Goal: Task Accomplishment & Management: Use online tool/utility

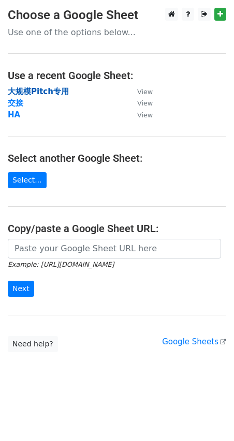
click at [44, 90] on strong "大规模Pitch专用" at bounding box center [38, 91] width 61 height 9
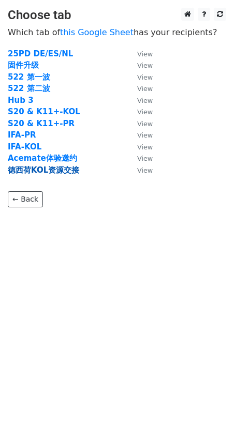
click at [49, 169] on strong "徳西荷KOL资源交接" at bounding box center [43, 170] width 71 height 9
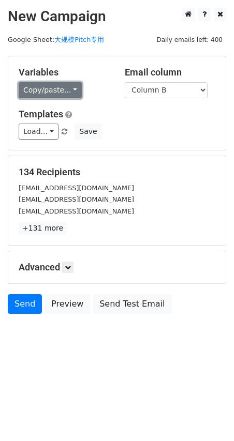
click at [70, 93] on link "Copy/paste..." at bounding box center [50, 90] width 63 height 16
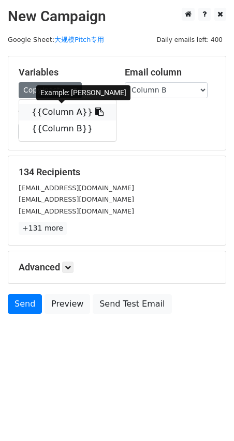
click at [68, 112] on link "{{Column A}}" at bounding box center [67, 112] width 97 height 17
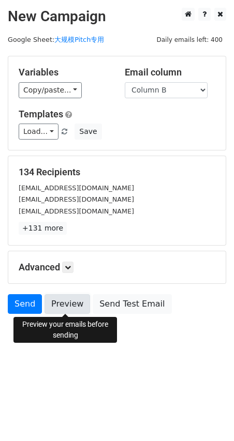
click at [77, 301] on link "Preview" at bounding box center [67, 304] width 46 height 20
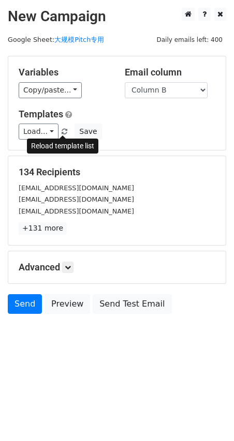
click at [63, 133] on span at bounding box center [65, 132] width 6 height 7
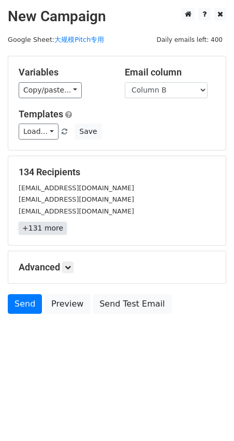
click at [47, 226] on link "+131 more" at bounding box center [43, 228] width 48 height 13
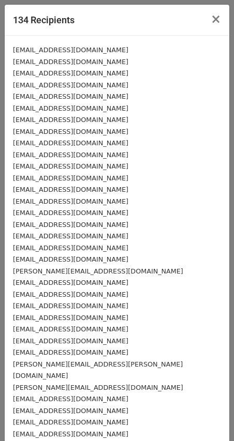
click at [86, 48] on small "[EMAIL_ADDRESS][DOMAIN_NAME]" at bounding box center [70, 50] width 115 height 8
drag, startPoint x: 95, startPoint y: 48, endPoint x: 164, endPoint y: 42, distance: 69.0
click at [95, 48] on div "[EMAIL_ADDRESS][DOMAIN_NAME]" at bounding box center [117, 50] width 208 height 12
click at [211, 21] on span "×" at bounding box center [216, 19] width 10 height 14
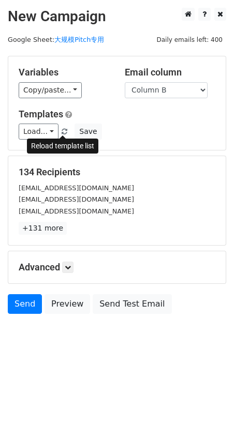
click at [64, 132] on span at bounding box center [65, 132] width 6 height 7
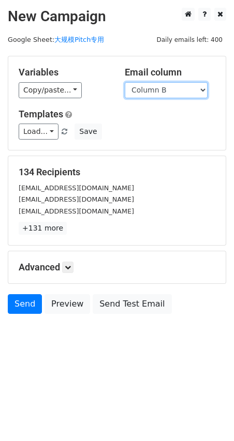
click at [191, 88] on select "Column A Column B" at bounding box center [166, 90] width 83 height 16
click at [125, 82] on select "Column A Column B" at bounding box center [166, 90] width 83 height 16
click at [180, 88] on select "Column A Column B" at bounding box center [166, 90] width 83 height 16
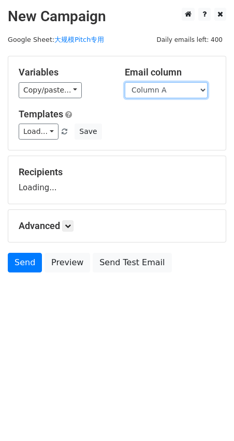
select select "Column B"
click at [125, 82] on select "Column A Column B" at bounding box center [166, 90] width 83 height 16
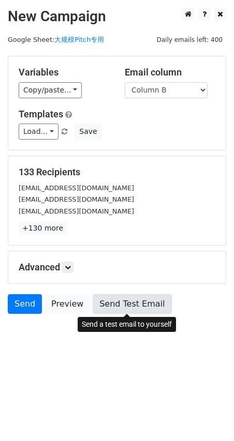
click at [152, 304] on link "Send Test Email" at bounding box center [132, 304] width 79 height 20
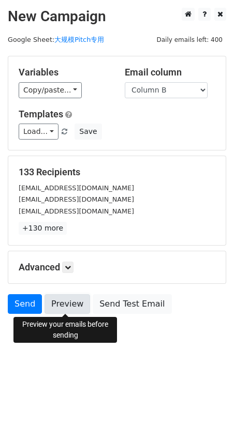
click at [61, 300] on link "Preview" at bounding box center [67, 304] width 46 height 20
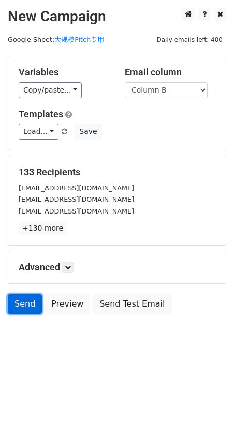
click at [23, 306] on link "Send" at bounding box center [25, 304] width 34 height 20
